Goal: Complete application form: Complete application form

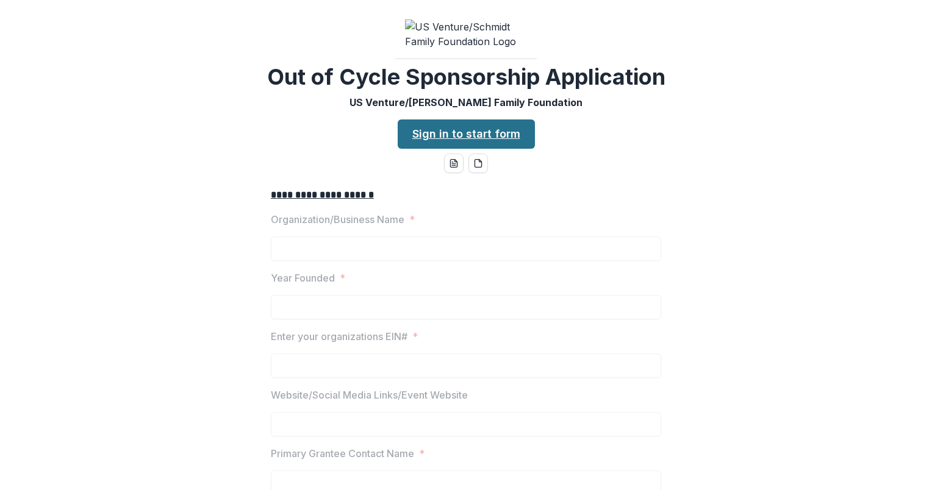
click at [462, 143] on link "Sign in to start form" at bounding box center [465, 133] width 137 height 29
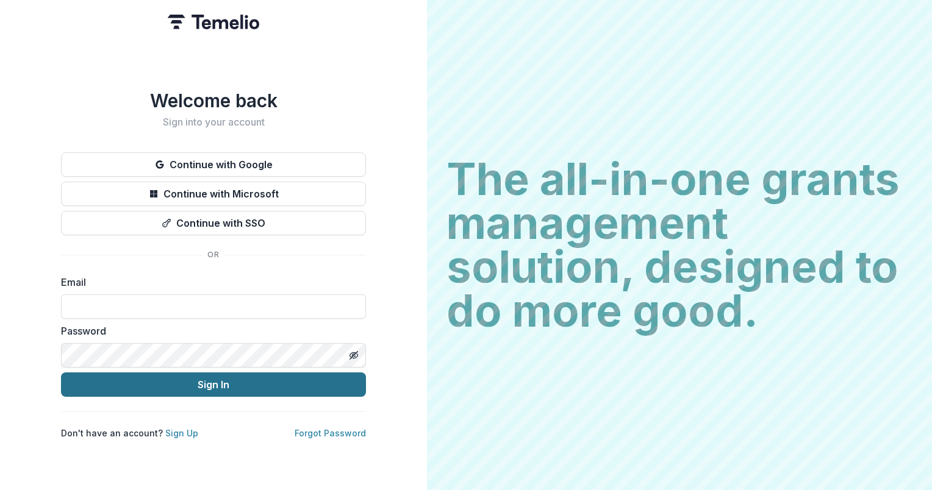
type input "**********"
click at [281, 382] on button "Sign In" at bounding box center [213, 385] width 305 height 24
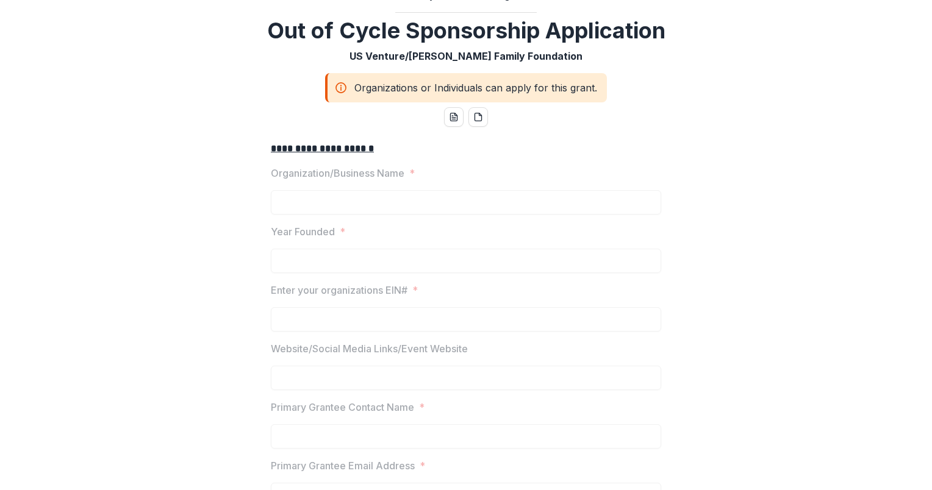
scroll to position [72, 0]
